Goal: Navigation & Orientation: Find specific page/section

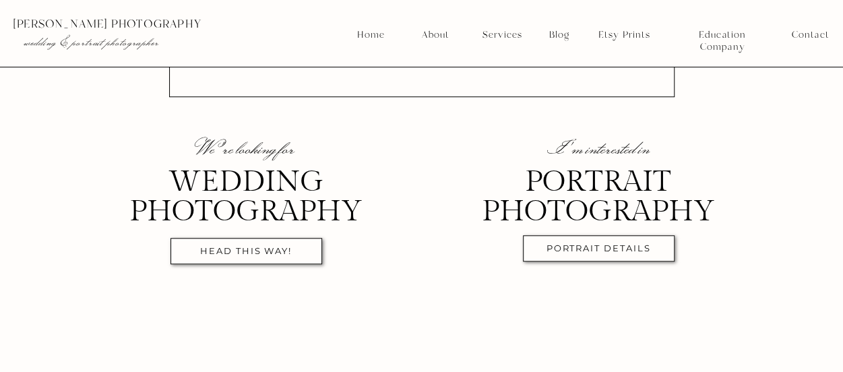
scroll to position [536, 0]
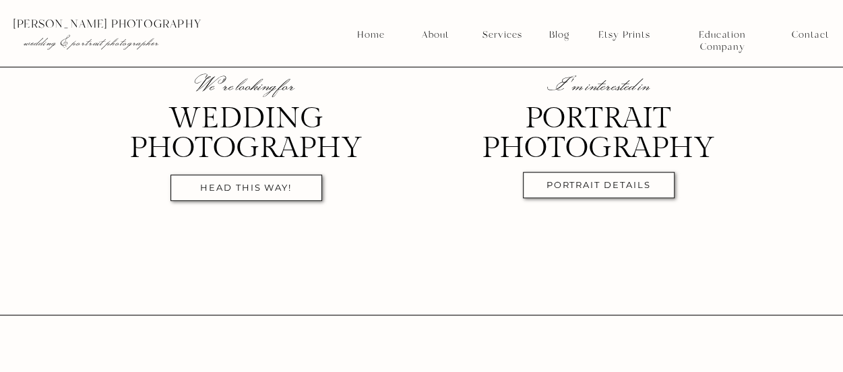
click at [264, 186] on nav "head this way!" at bounding box center [246, 191] width 138 height 16
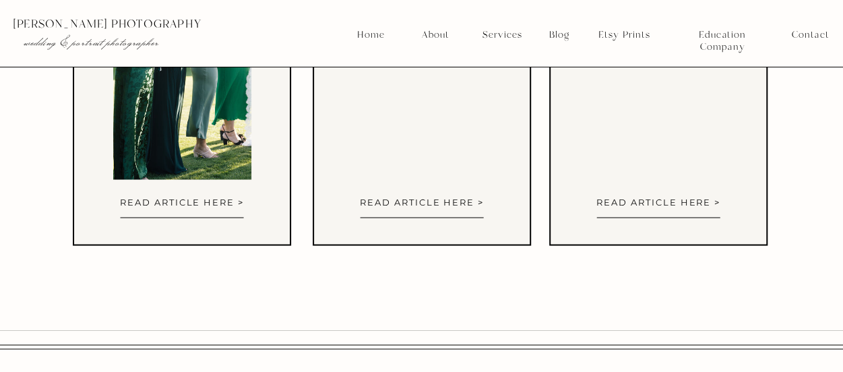
scroll to position [6198, 0]
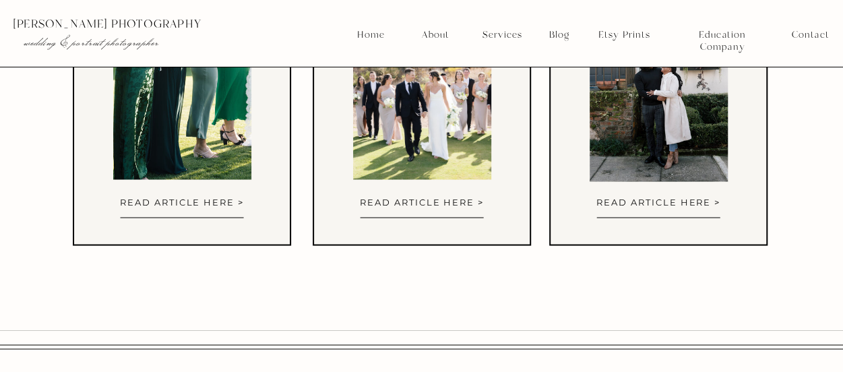
click at [179, 200] on nav "read article here >" at bounding box center [182, 201] width 130 height 9
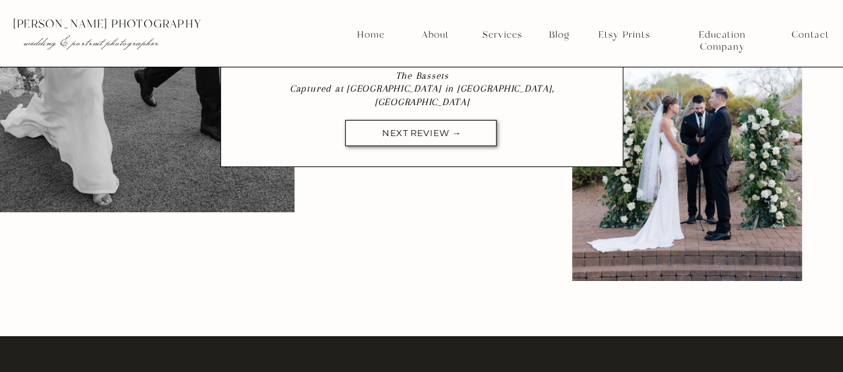
scroll to position [4656, 0]
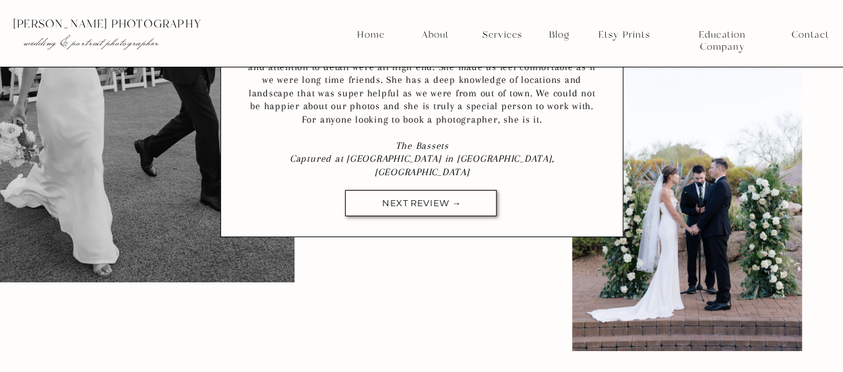
click at [369, 32] on nav "Home" at bounding box center [371, 35] width 29 height 12
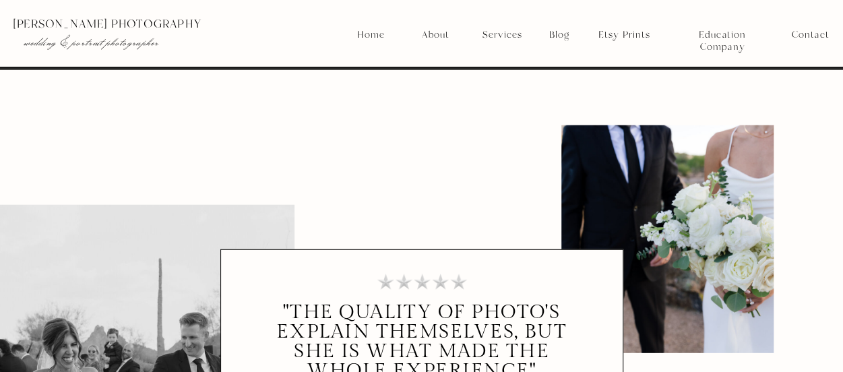
scroll to position [4277, 0]
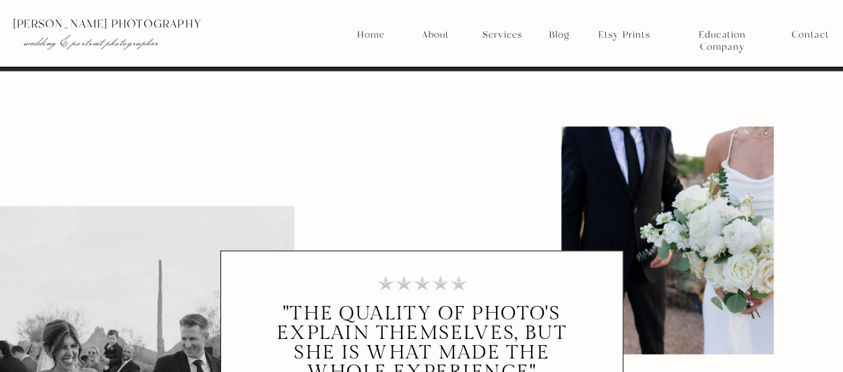
click at [370, 34] on nav "Home" at bounding box center [371, 35] width 29 height 12
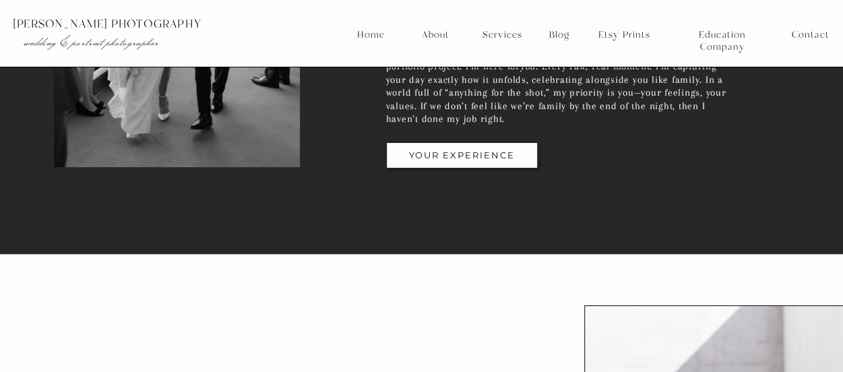
scroll to position [2618, 0]
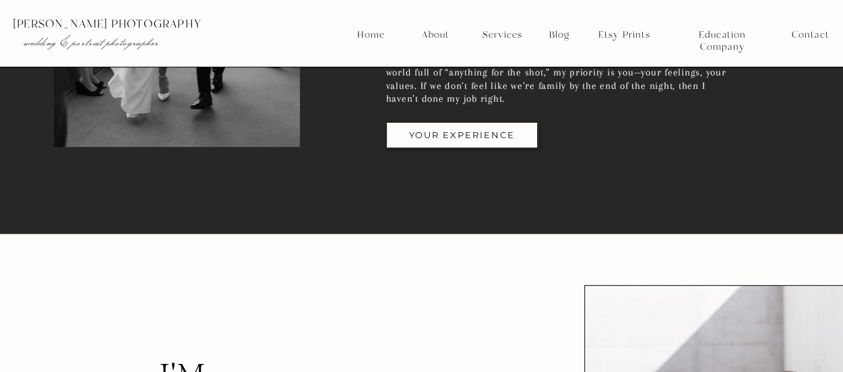
click at [435, 139] on nav "YOUR EXPERIENCE" at bounding box center [462, 138] width 138 height 16
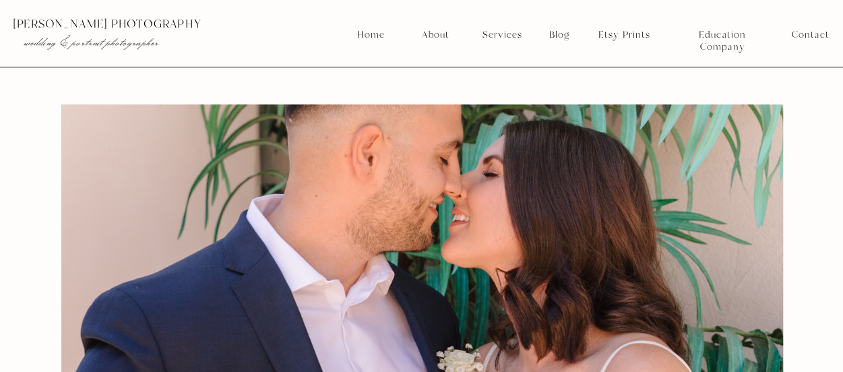
click at [502, 34] on nav "Services" at bounding box center [502, 35] width 50 height 12
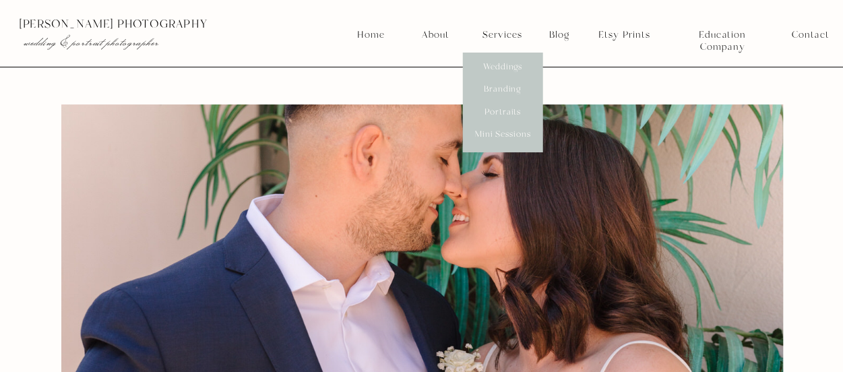
click at [554, 34] on nav "Blog" at bounding box center [560, 35] width 30 height 12
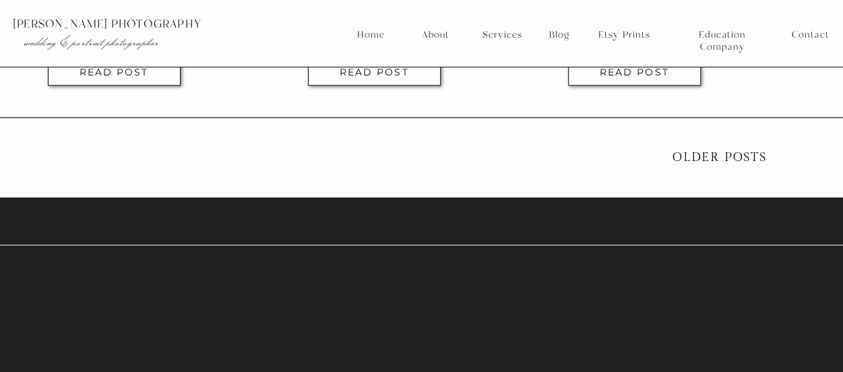
scroll to position [3038, 0]
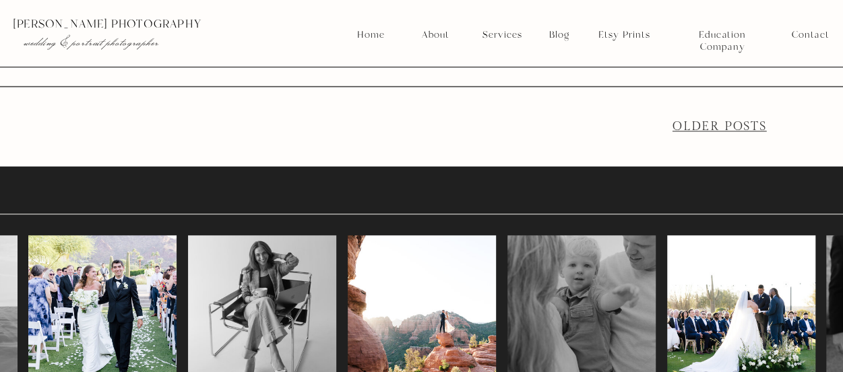
click at [725, 126] on link "older Posts" at bounding box center [720, 126] width 94 height 14
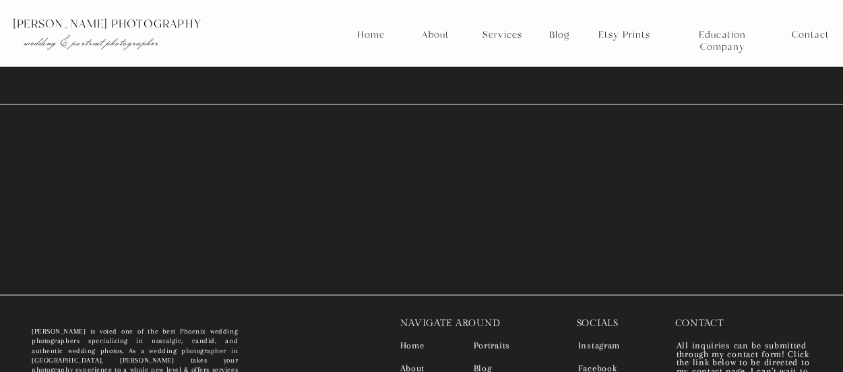
scroll to position [3090, 0]
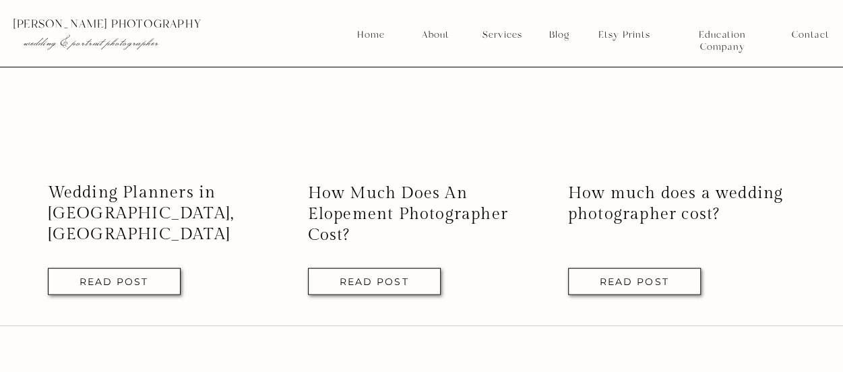
scroll to position [1275, 0]
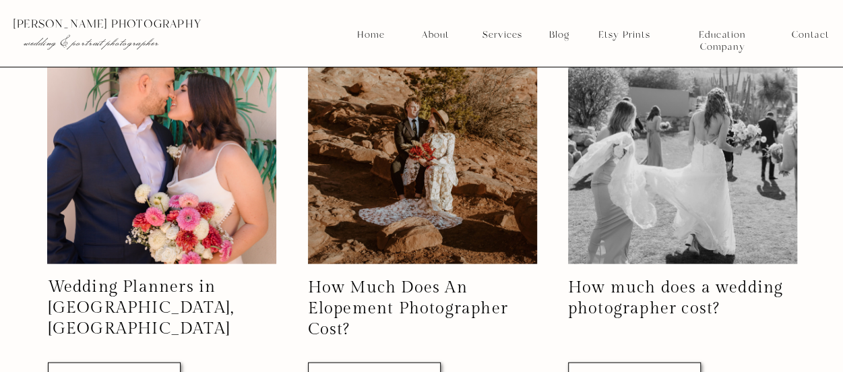
click at [620, 32] on nav "Etsy Prints" at bounding box center [624, 35] width 62 height 12
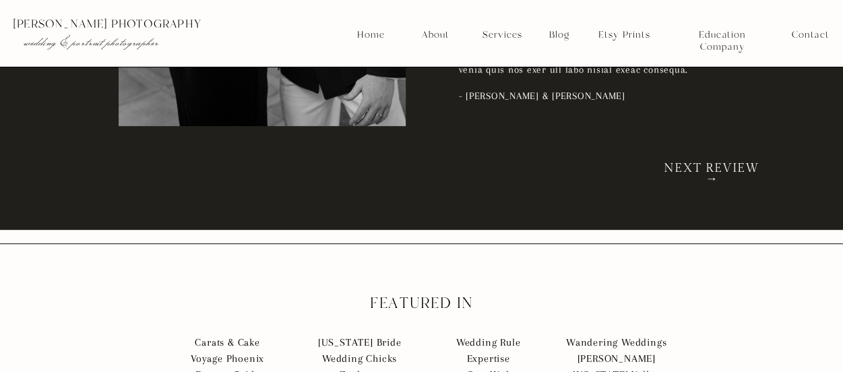
scroll to position [2843, 0]
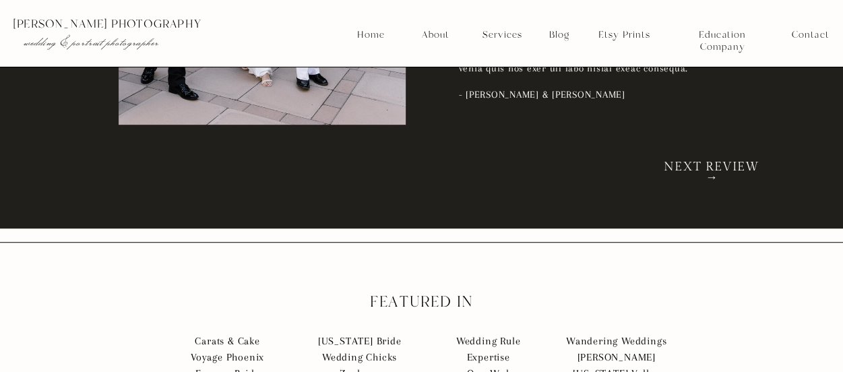
click at [731, 168] on h2 "NEXT REVIEW →" at bounding box center [712, 168] width 111 height 13
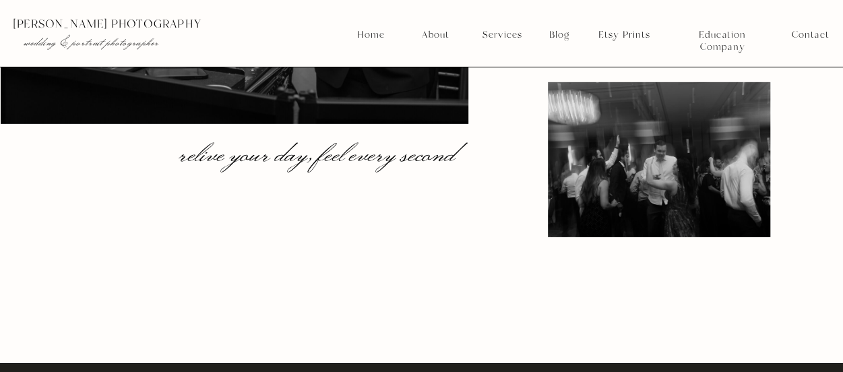
scroll to position [2039, 0]
